Goal: Task Accomplishment & Management: Manage account settings

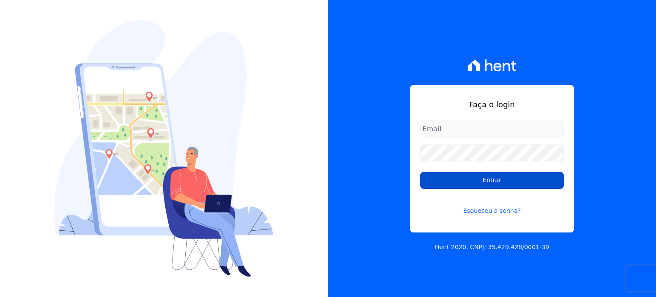
type input "[PERSON_NAME][EMAIL_ADDRESS][DOMAIN_NAME]"
click at [471, 186] on input "Entrar" at bounding box center [492, 180] width 144 height 17
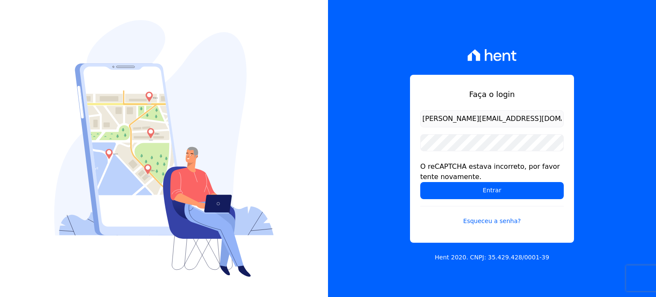
click at [482, 154] on form "raquel.almeida@cavazani.com.br O reCAPTCHA estava incorreto, por favor tente no…" at bounding box center [492, 173] width 144 height 126
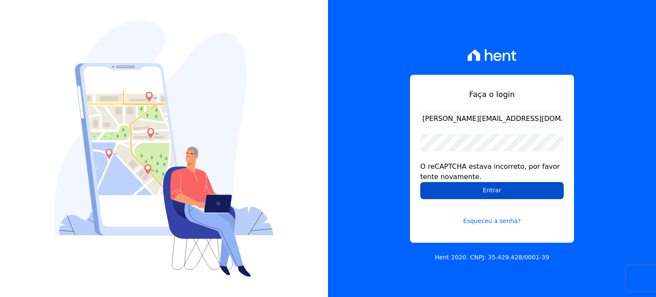
click at [502, 191] on input "Entrar" at bounding box center [492, 190] width 144 height 17
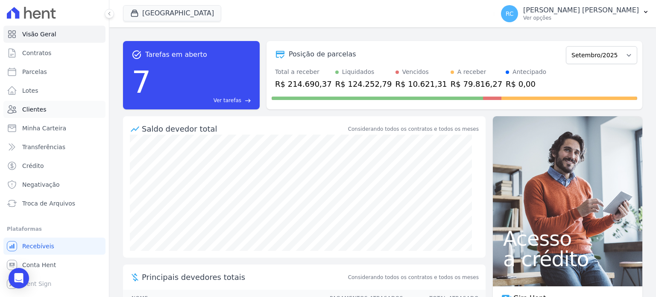
click at [42, 112] on span "Clientes" at bounding box center [34, 109] width 24 height 9
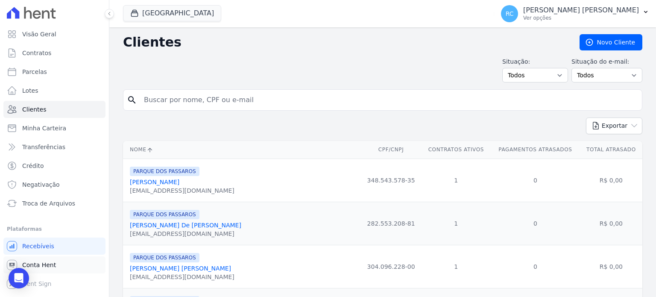
click at [46, 263] on span "Conta Hent" at bounding box center [39, 265] width 34 height 9
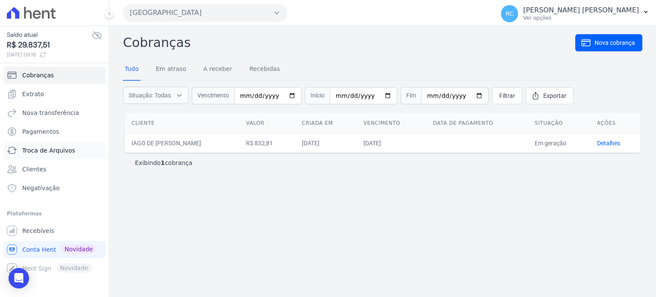
click at [55, 153] on span "Troca de Arquivos" at bounding box center [48, 150] width 53 height 9
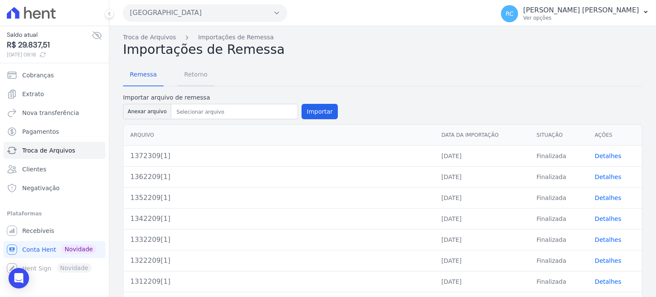
click at [179, 73] on span "Retorno" at bounding box center [196, 74] width 34 height 17
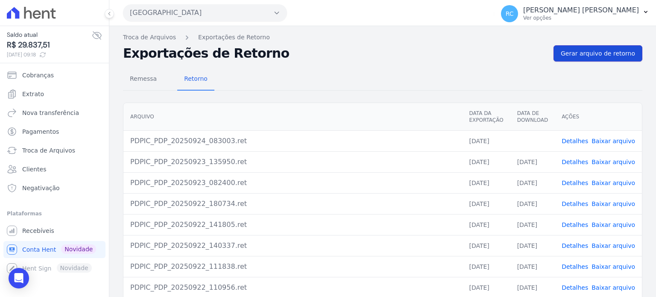
click at [598, 58] on link "Gerar arquivo de retorno" at bounding box center [598, 53] width 89 height 16
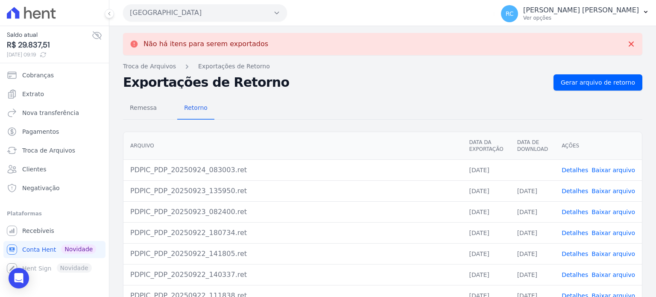
drag, startPoint x: 607, startPoint y: 172, endPoint x: 605, endPoint y: 177, distance: 5.0
click at [607, 172] on link "Baixar arquivo" at bounding box center [614, 170] width 44 height 7
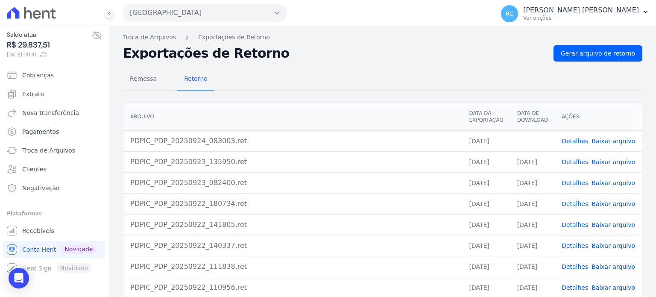
drag, startPoint x: 229, startPoint y: 6, endPoint x: 222, endPoint y: 18, distance: 13.0
click at [228, 6] on button "Parque Dos Passaros" at bounding box center [205, 12] width 164 height 17
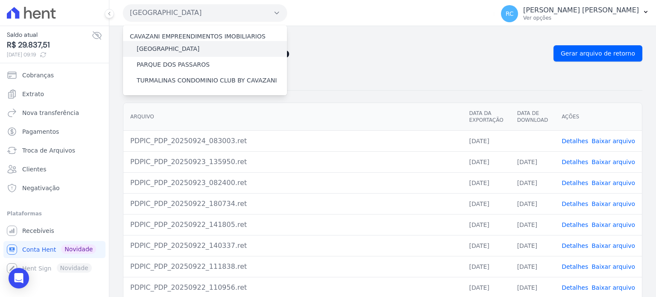
click at [174, 49] on label "PARQUE DAS FLORES" at bounding box center [168, 48] width 63 height 9
click at [0, 0] on input "PARQUE DAS FLORES" at bounding box center [0, 0] width 0 height 0
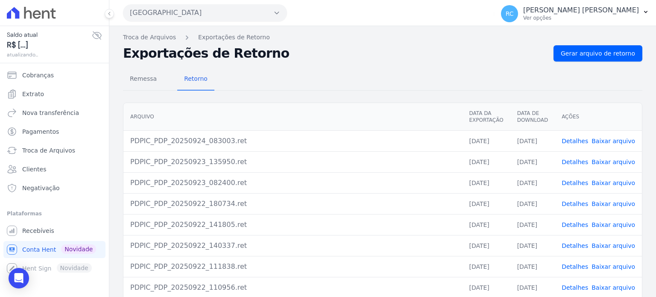
drag, startPoint x: 244, startPoint y: 17, endPoint x: 210, endPoint y: 32, distance: 37.5
click at [244, 17] on button "Parque Dos Passaros" at bounding box center [205, 12] width 164 height 17
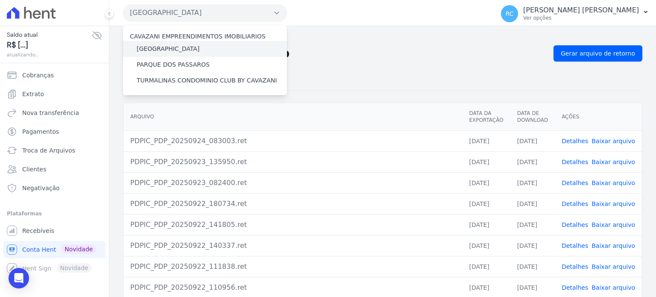
click at [173, 48] on label "PARQUE DAS FLORES" at bounding box center [168, 48] width 63 height 9
click at [0, 0] on input "PARQUE DAS FLORES" at bounding box center [0, 0] width 0 height 0
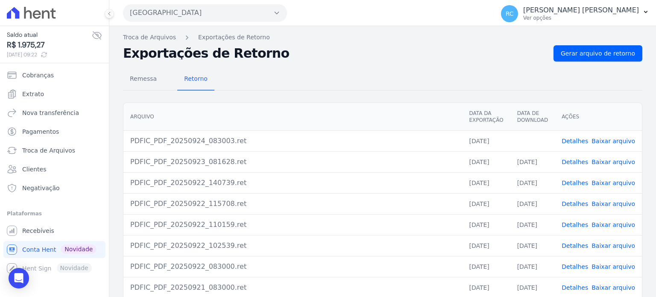
click at [621, 141] on link "Baixar arquivo" at bounding box center [614, 141] width 44 height 7
click at [199, 15] on button "Parque Das Flores" at bounding box center [205, 12] width 164 height 17
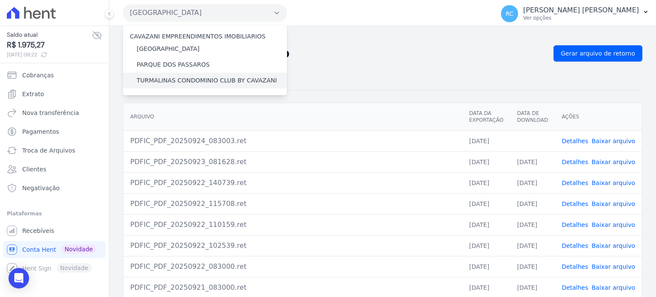
click at [186, 79] on label "TURMALINAS CONDOMINIO CLUB BY CAVAZANI" at bounding box center [207, 80] width 140 height 9
click at [0, 0] on input "TURMALINAS CONDOMINIO CLUB BY CAVAZANI" at bounding box center [0, 0] width 0 height 0
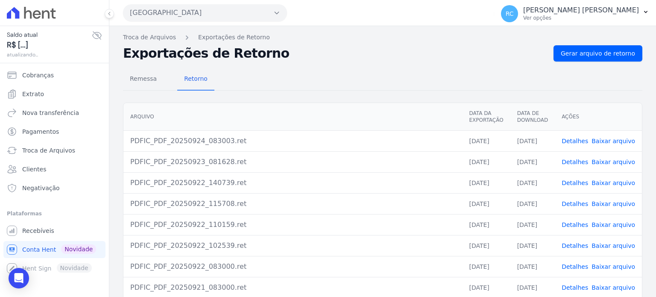
click at [232, 6] on button "Parque Das Flores" at bounding box center [205, 12] width 164 height 17
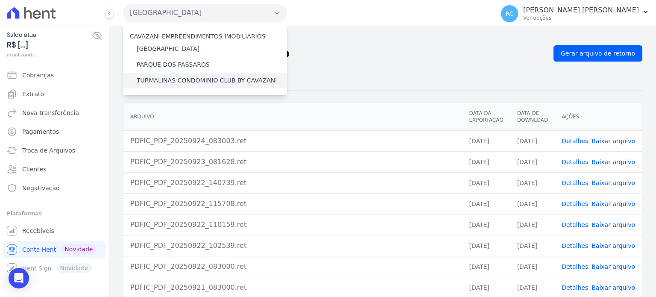
click at [189, 76] on label "TURMALINAS CONDOMINIO CLUB BY CAVAZANI" at bounding box center [207, 80] width 140 height 9
click at [0, 0] on input "TURMALINAS CONDOMINIO CLUB BY CAVAZANI" at bounding box center [0, 0] width 0 height 0
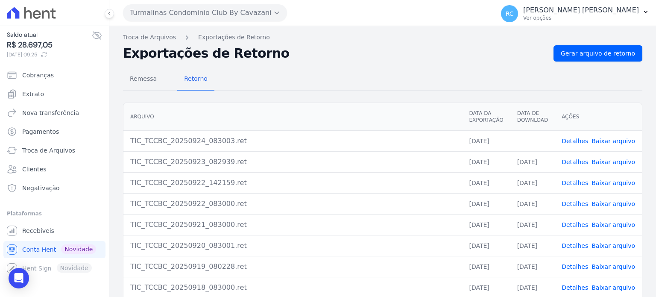
click at [601, 142] on link "Baixar arquivo" at bounding box center [614, 141] width 44 height 7
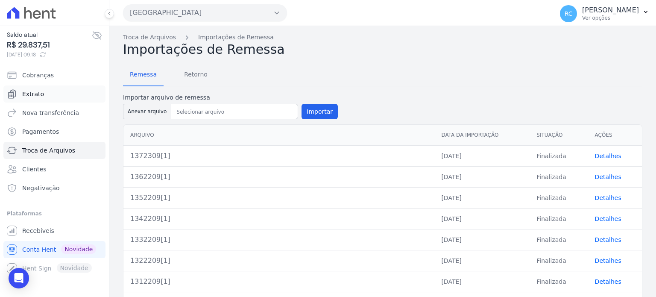
click at [48, 96] on link "Extrato" at bounding box center [54, 93] width 102 height 17
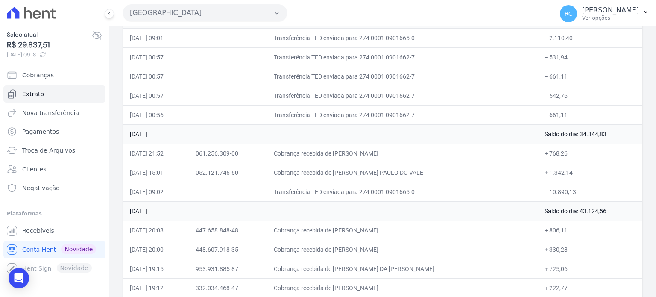
scroll to position [128, 0]
drag, startPoint x: 585, startPoint y: 186, endPoint x: 545, endPoint y: 195, distance: 40.7
click at [545, 195] on td "− 10.890,13" at bounding box center [590, 190] width 105 height 19
copy td "10.890,13"
click at [183, 13] on button "Parque Dos Passaros" at bounding box center [205, 12] width 164 height 17
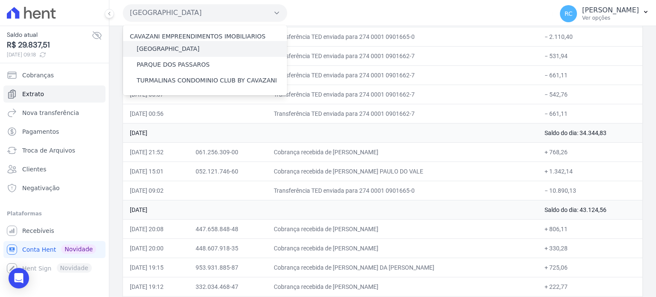
click at [174, 49] on label "[GEOGRAPHIC_DATA]" at bounding box center [168, 48] width 63 height 9
click at [0, 0] on input "[GEOGRAPHIC_DATA]" at bounding box center [0, 0] width 0 height 0
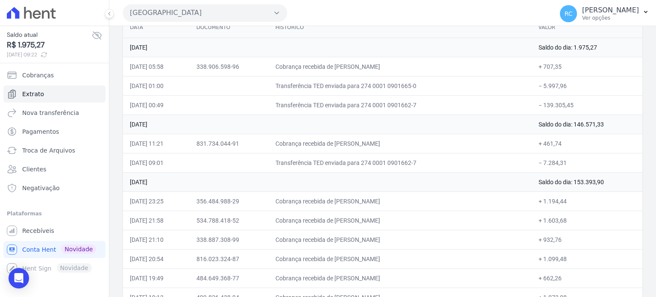
scroll to position [85, 0]
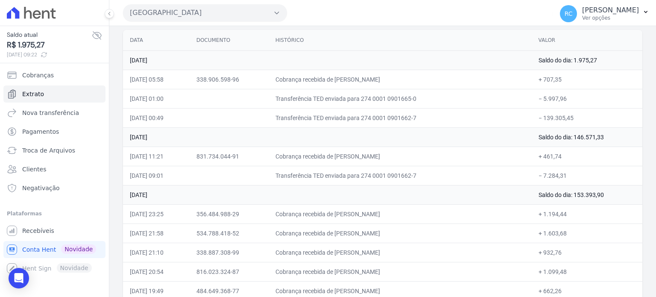
drag, startPoint x: 563, startPoint y: 178, endPoint x: 539, endPoint y: 180, distance: 24.0
click at [539, 180] on td "− 7.284,31" at bounding box center [587, 175] width 111 height 19
copy td "7.284,31"
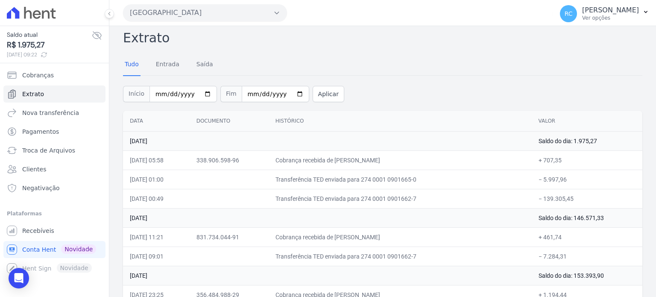
scroll to position [0, 0]
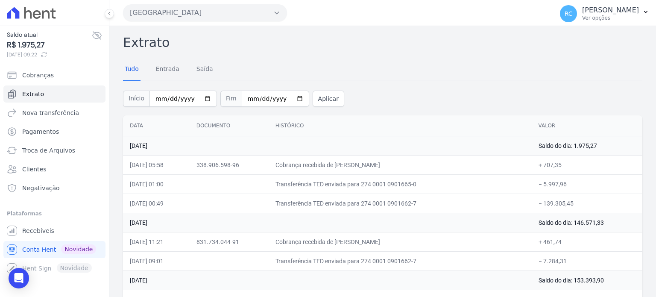
click at [269, 15] on button "Parque Das Flores" at bounding box center [205, 12] width 164 height 17
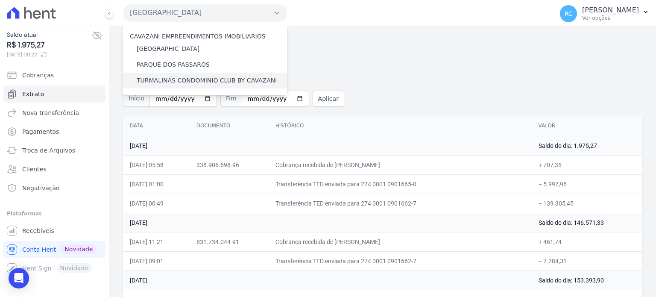
click at [194, 80] on label "TURMALINAS CONDOMINIO CLUB BY CAVAZANI" at bounding box center [207, 80] width 140 height 9
click at [0, 0] on input "TURMALINAS CONDOMINIO CLUB BY CAVAZANI" at bounding box center [0, 0] width 0 height 0
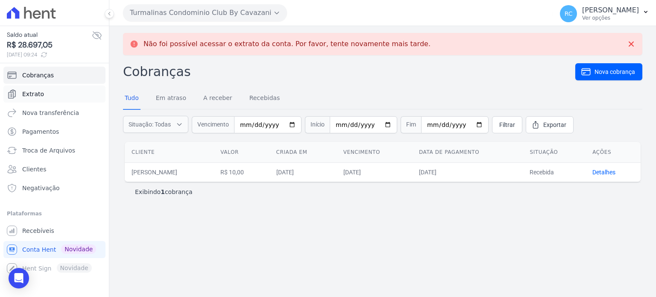
click at [46, 98] on link "Extrato" at bounding box center [54, 93] width 102 height 17
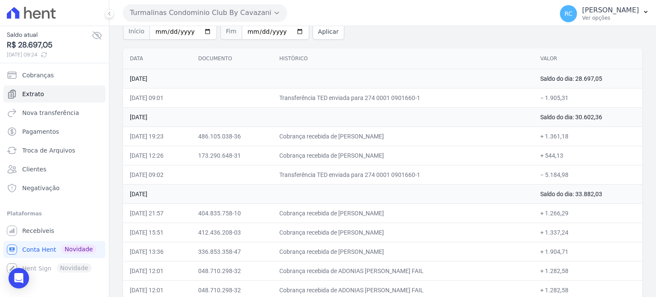
scroll to position [85, 0]
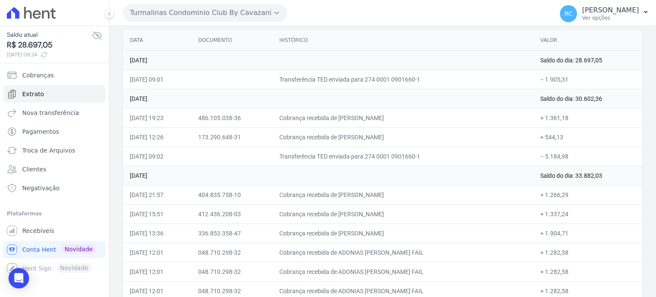
drag, startPoint x: 575, startPoint y: 155, endPoint x: 542, endPoint y: 160, distance: 33.3
click at [542, 160] on td "− 5.184,98" at bounding box center [588, 156] width 109 height 19
copy td "5.184,98"
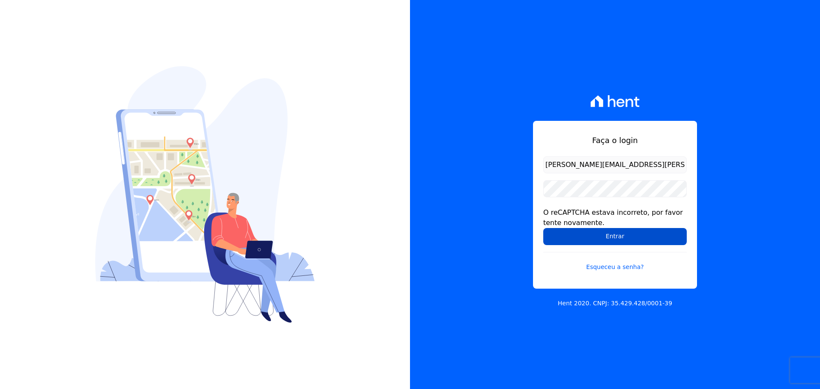
click at [587, 230] on input "Entrar" at bounding box center [615, 236] width 144 height 17
